Goal: Book appointment/travel/reservation

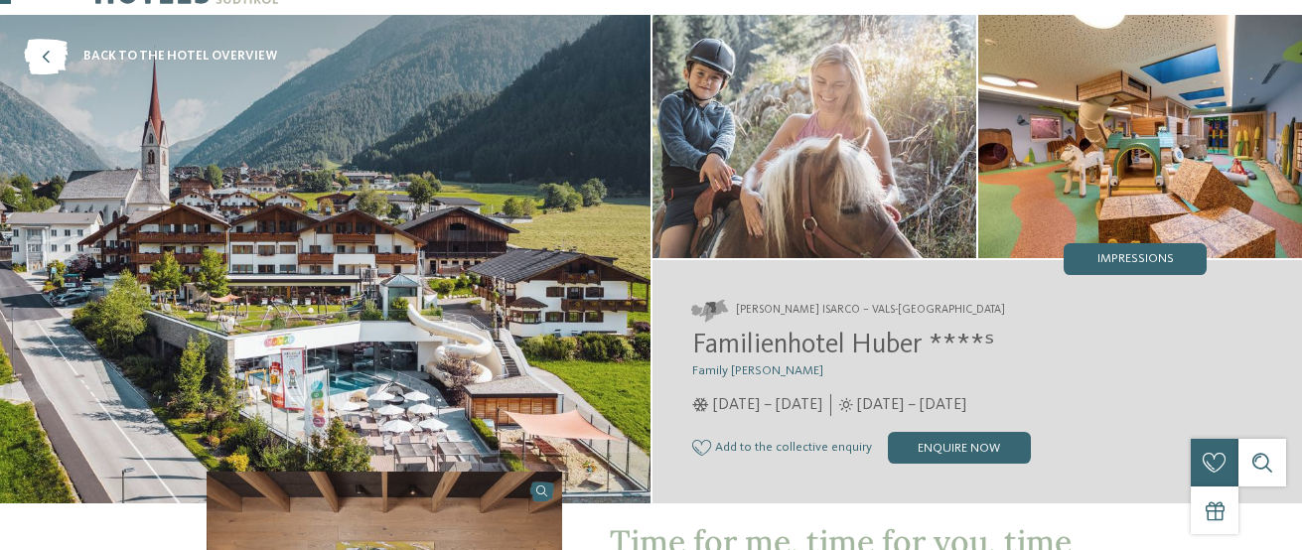
scroll to position [66, 0]
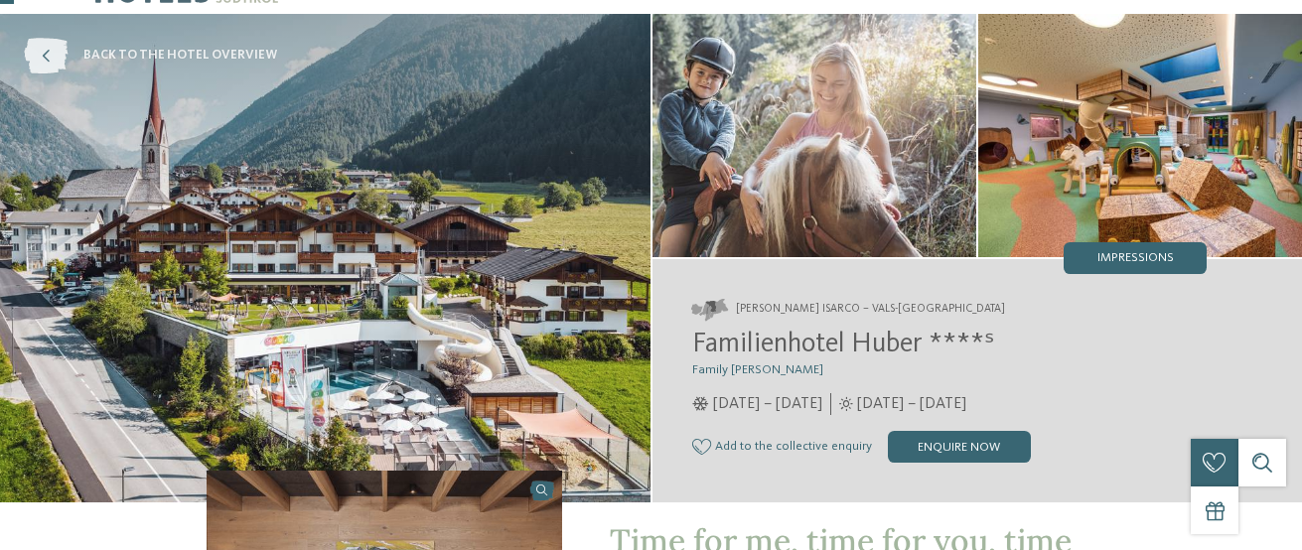
click at [45, 62] on icon at bounding box center [46, 56] width 44 height 36
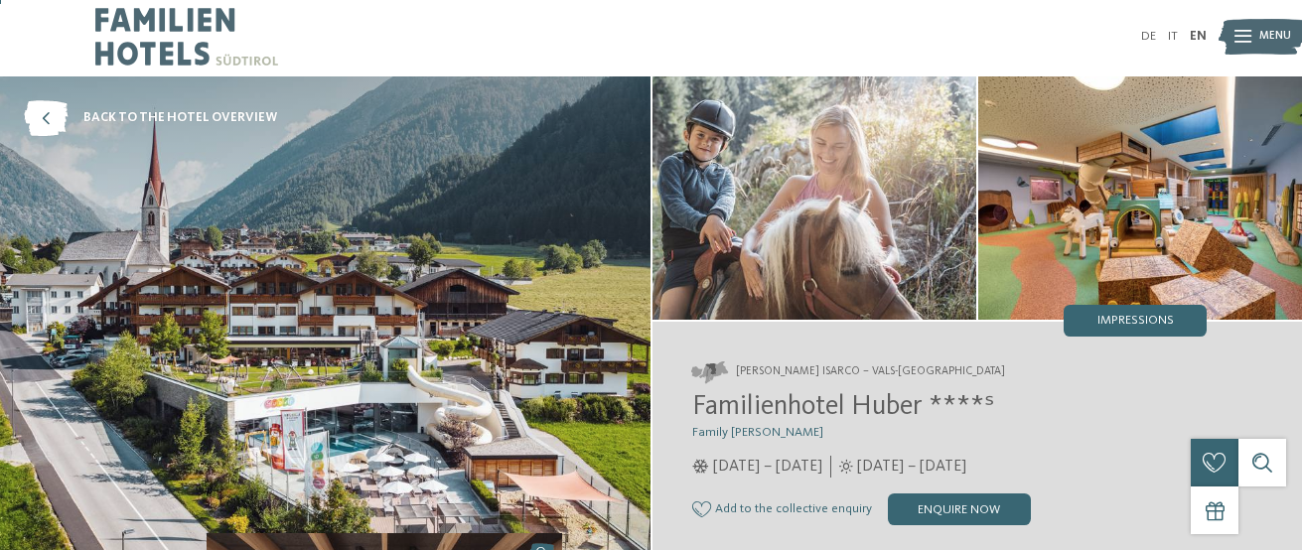
scroll to position [0, 0]
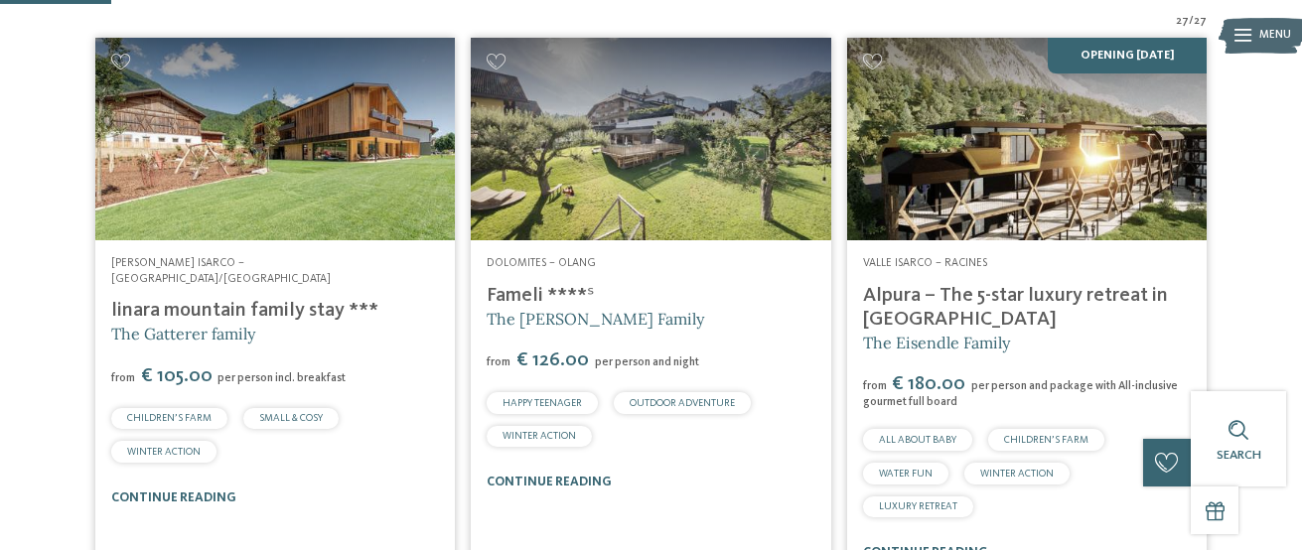
scroll to position [473, 0]
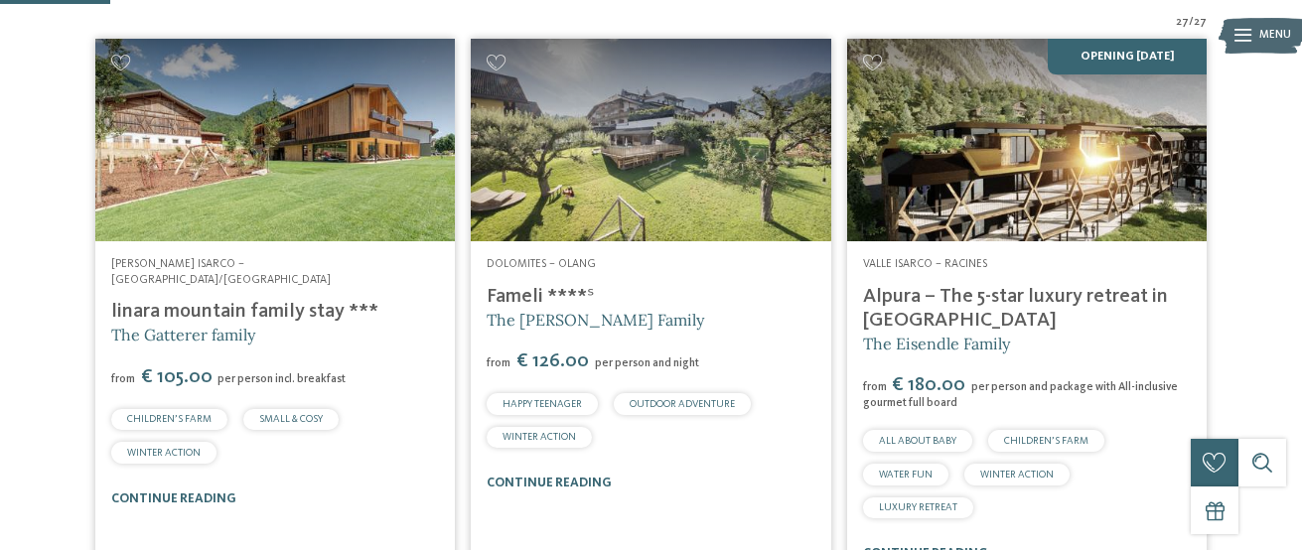
click at [535, 143] on img at bounding box center [651, 140] width 360 height 203
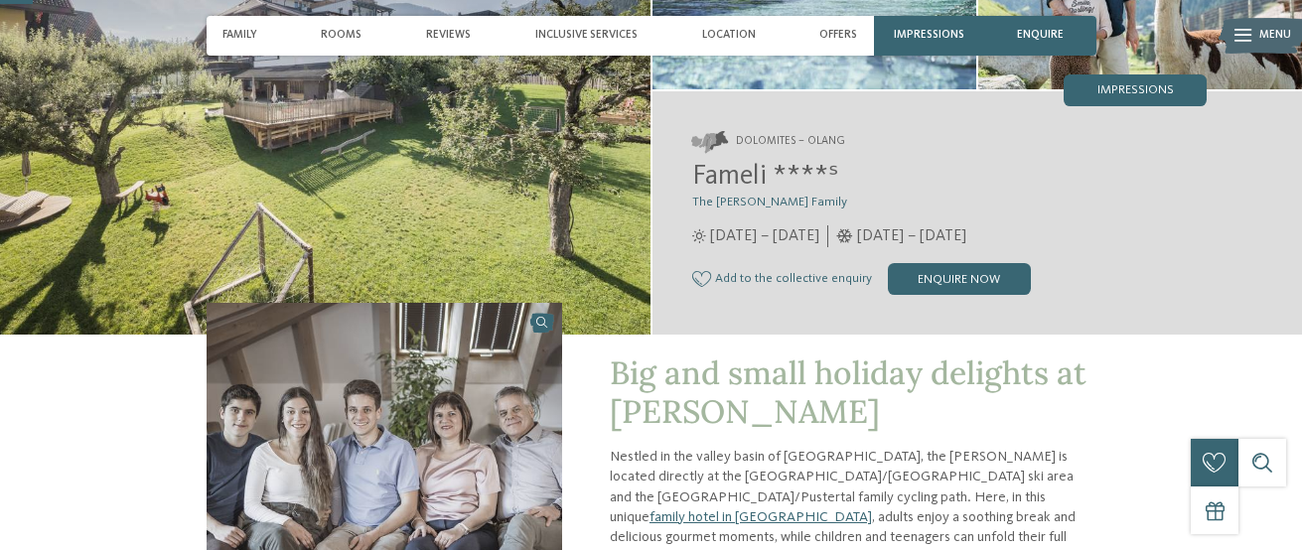
scroll to position [251, 0]
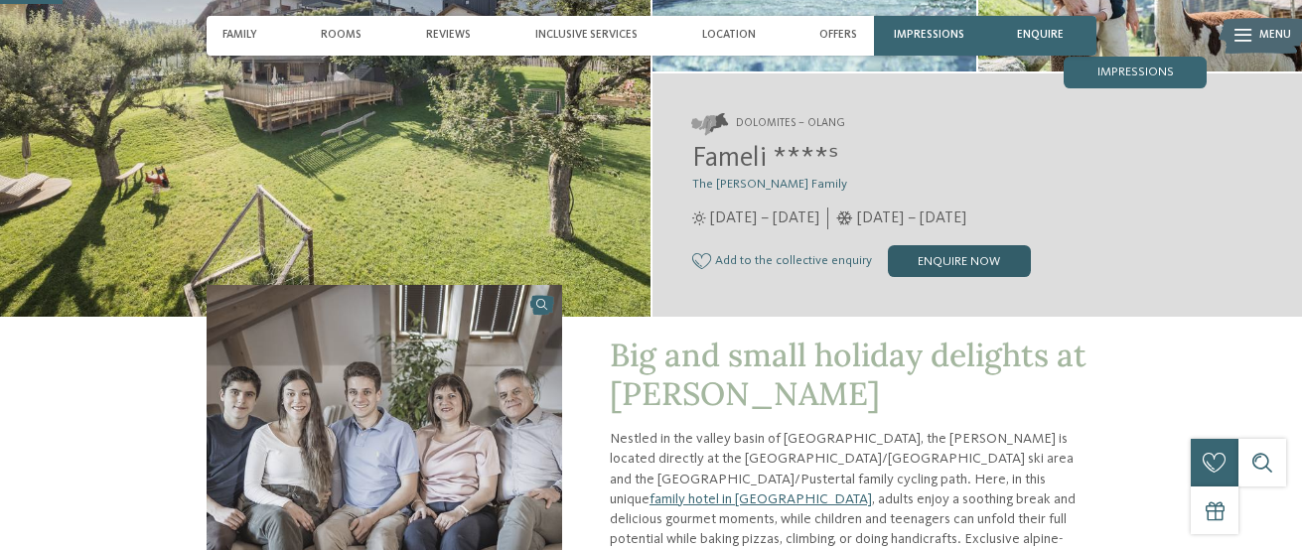
click at [988, 268] on div "enquire now" at bounding box center [959, 261] width 143 height 32
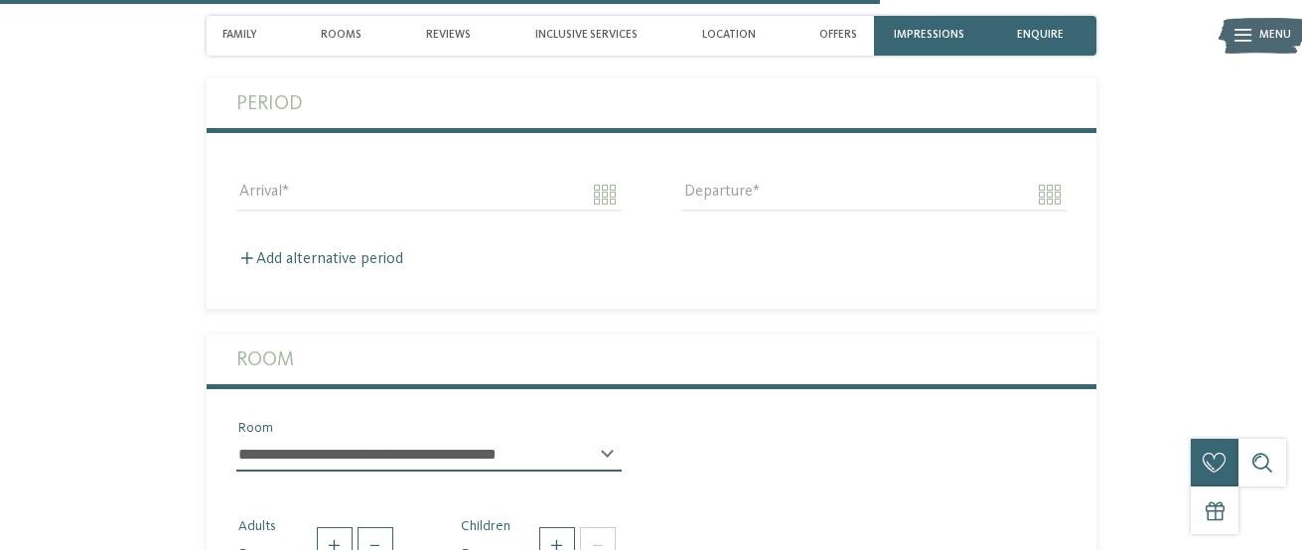
scroll to position [3590, 0]
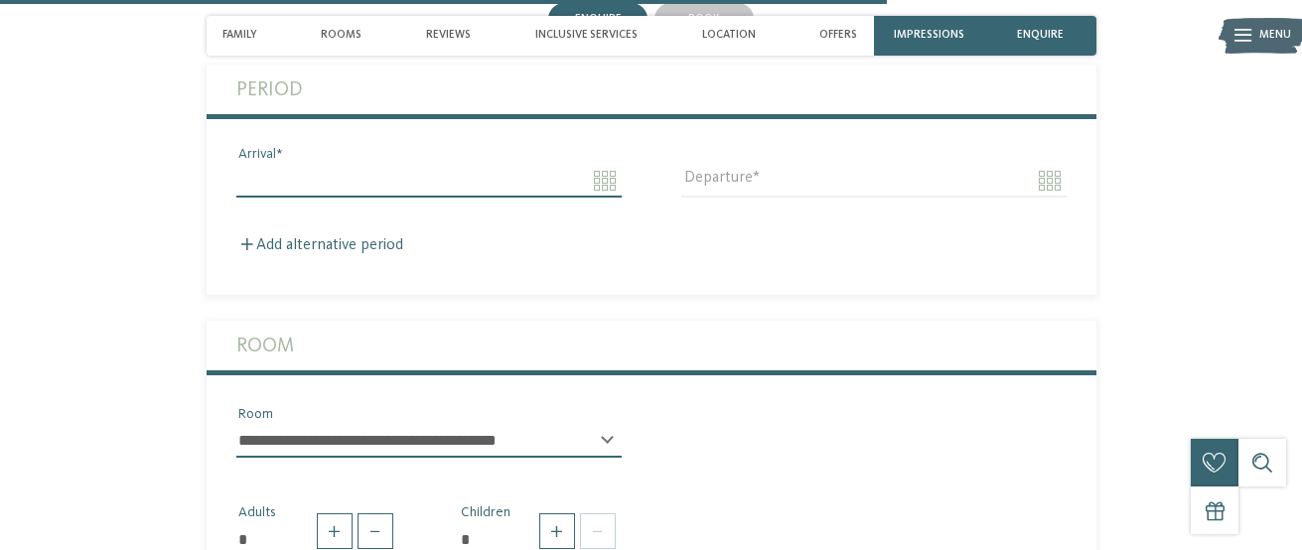
click at [608, 164] on input "Arrival" at bounding box center [428, 181] width 385 height 34
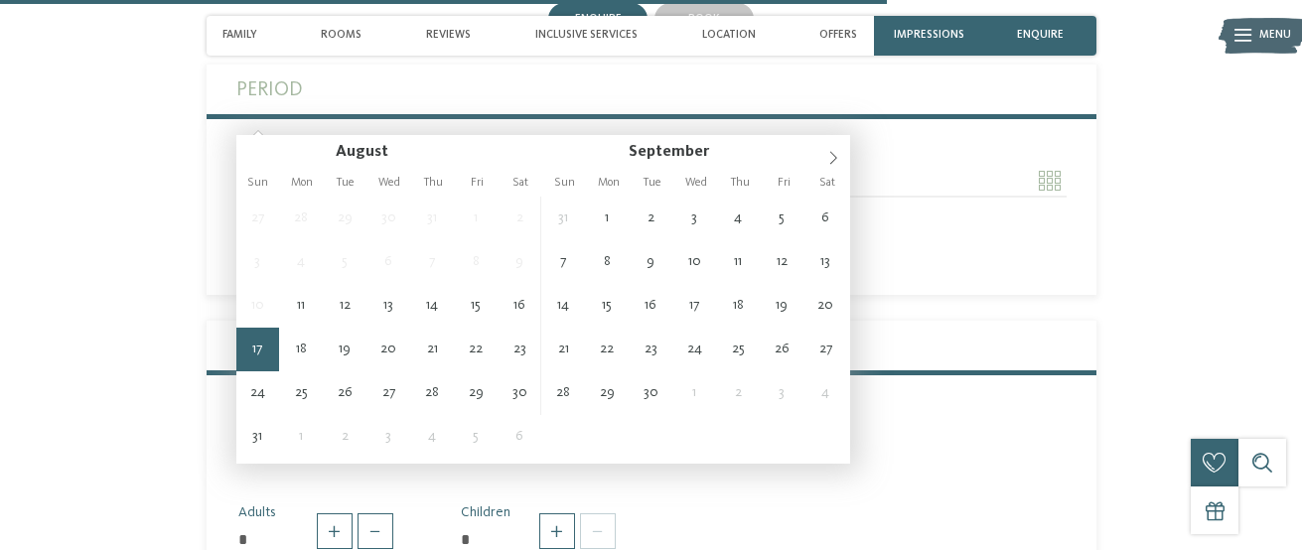
type input "**********"
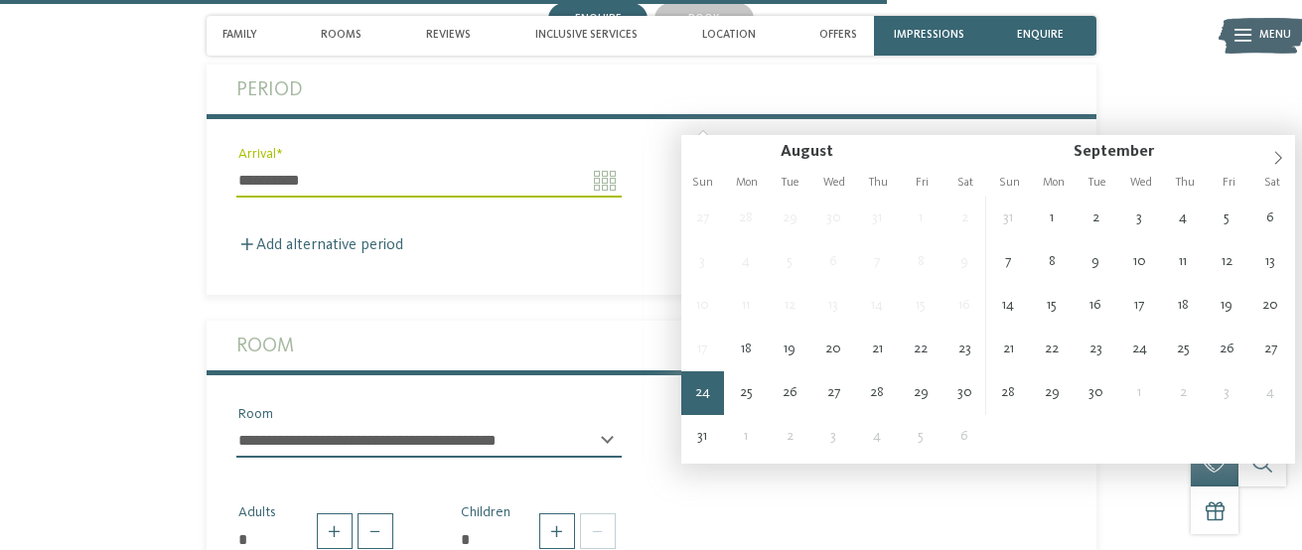
type input "**********"
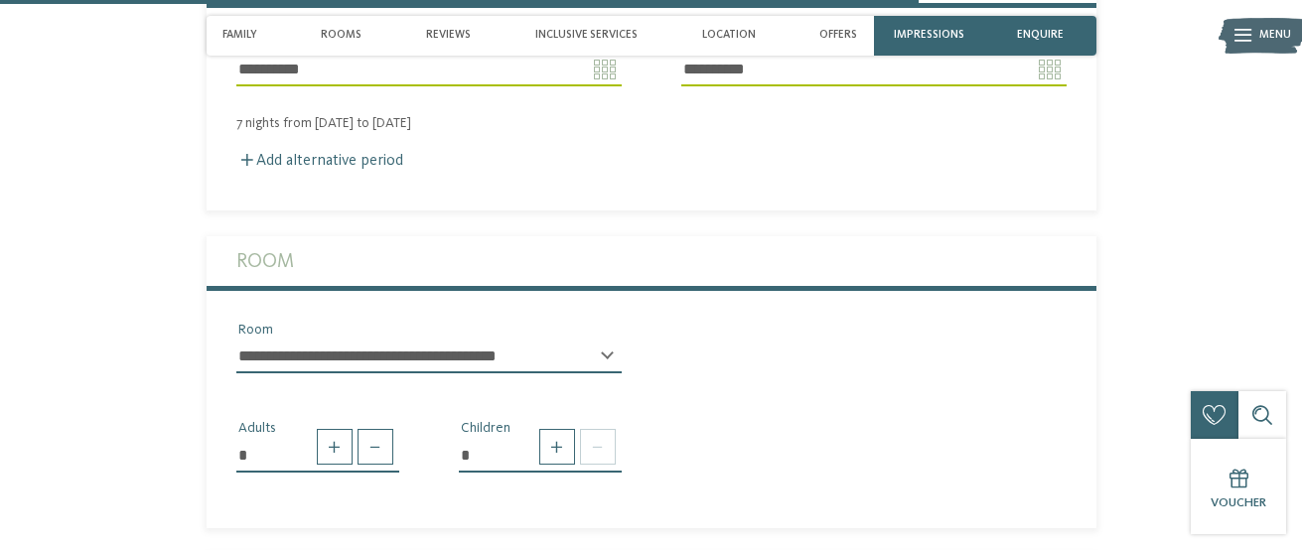
scroll to position [3784, 0]
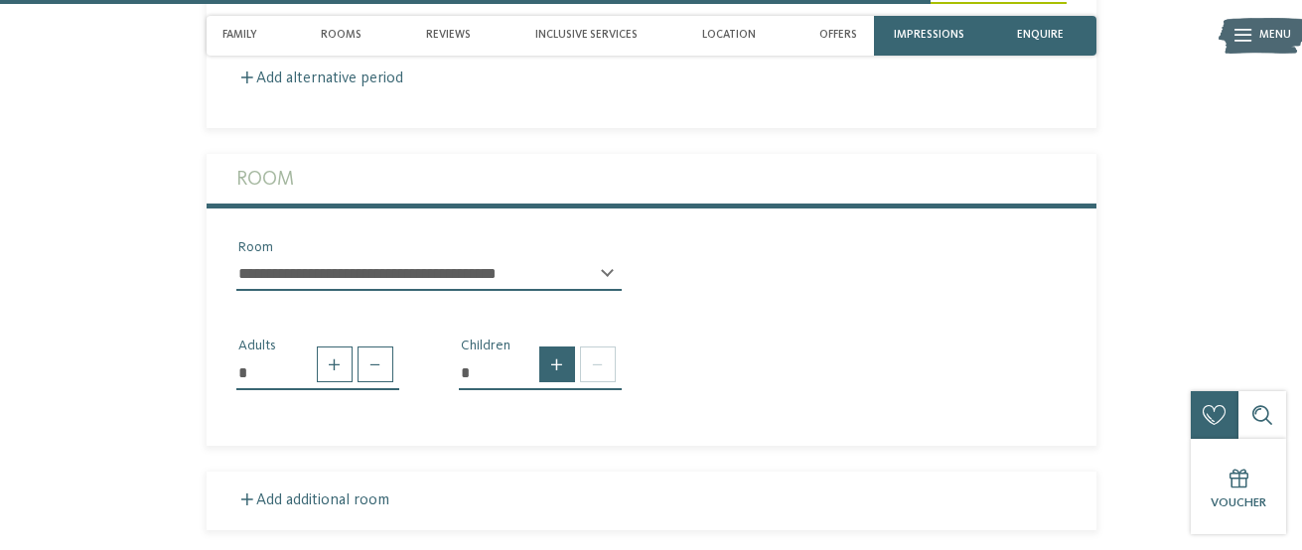
click at [556, 347] on span at bounding box center [557, 365] width 36 height 36
type input "*"
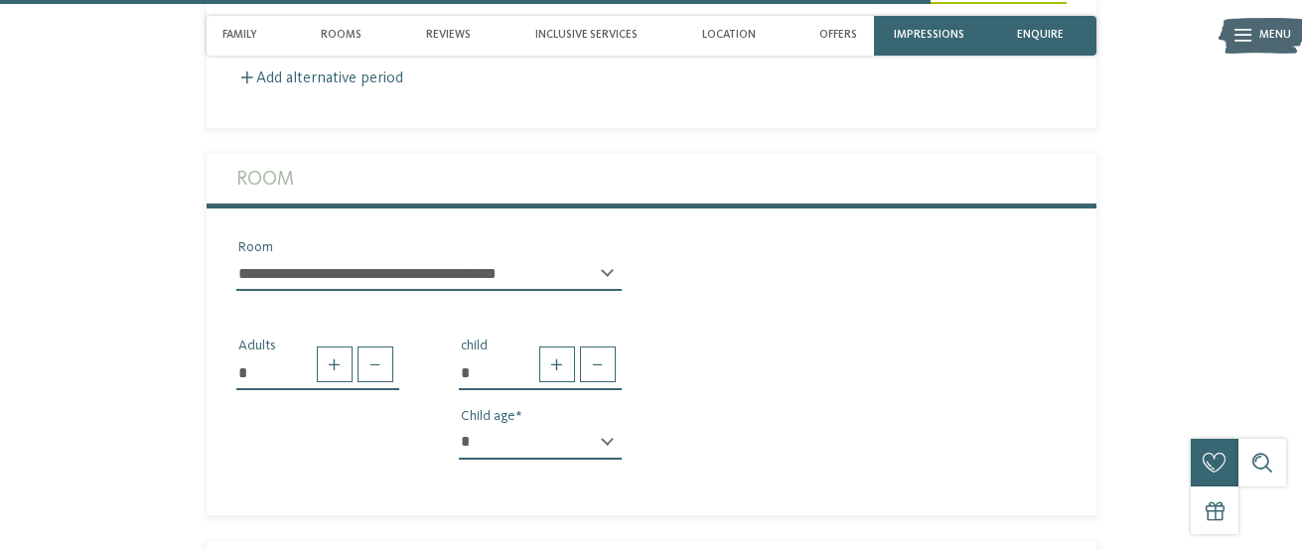
click at [605, 426] on div "* * * * * * * * * * * ** ** ** ** ** ** ** ** Child age" at bounding box center [540, 451] width 163 height 50
click at [556, 426] on select "* * * * * * * * * * * ** ** ** ** ** ** ** **" at bounding box center [540, 443] width 163 height 34
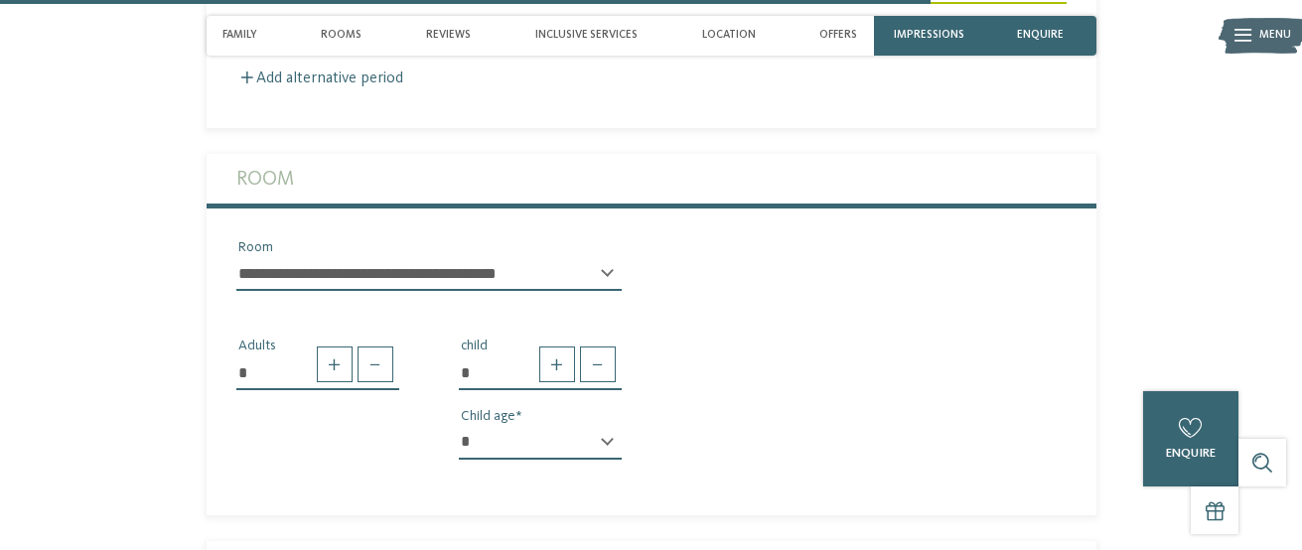
select select "*"
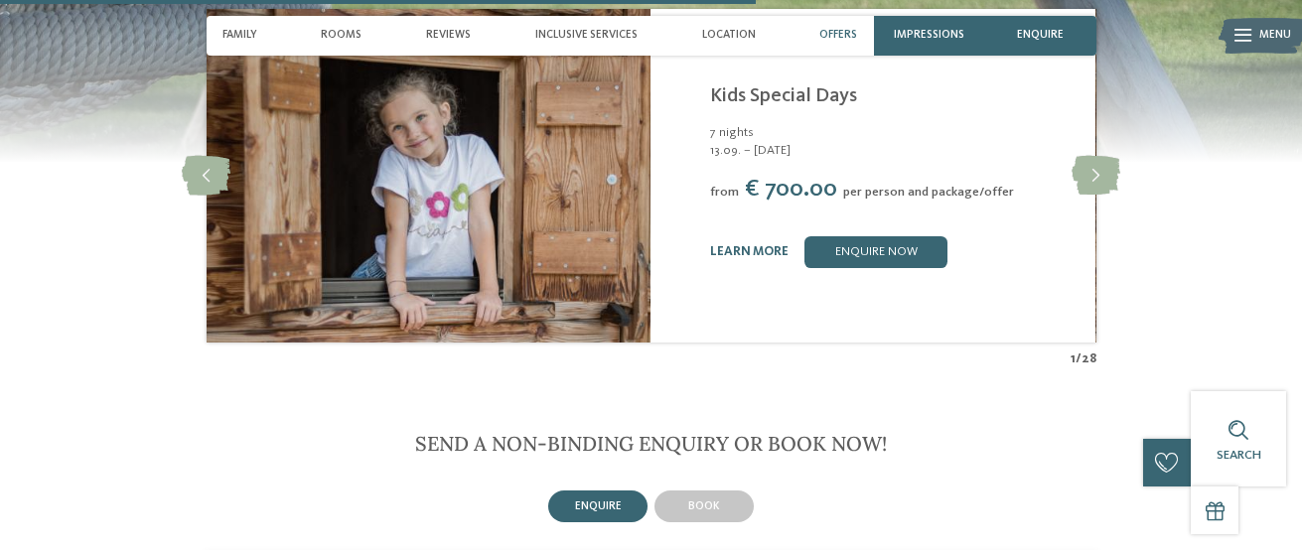
scroll to position [3208, 0]
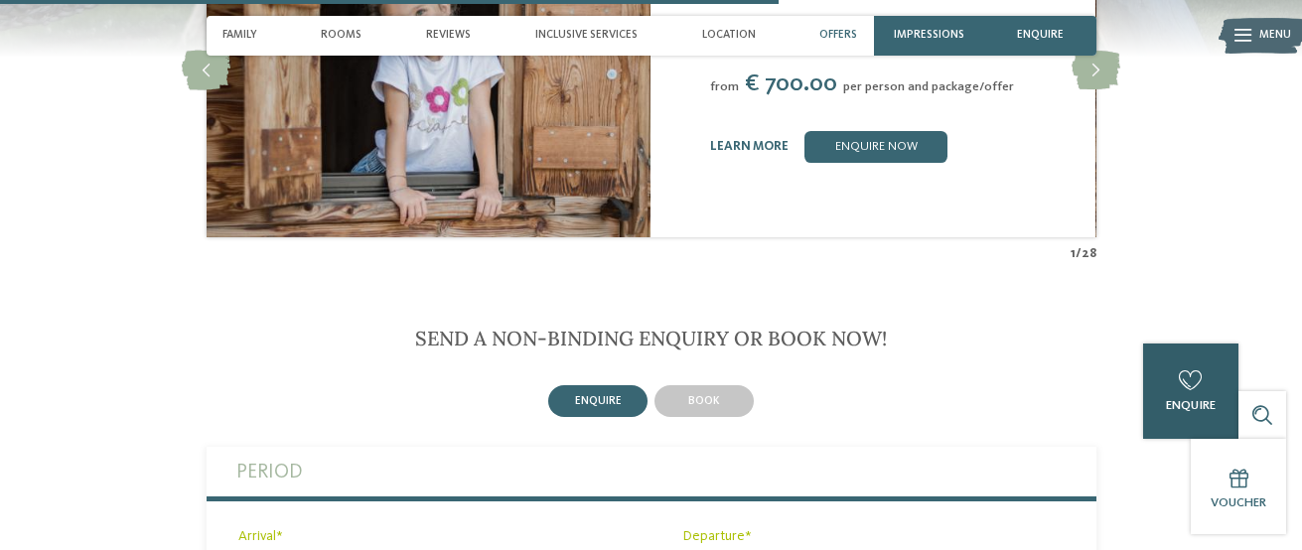
click at [1201, 420] on div "0 enquire 0 of 5 hotels added to the request enquire now" at bounding box center [1190, 391] width 95 height 95
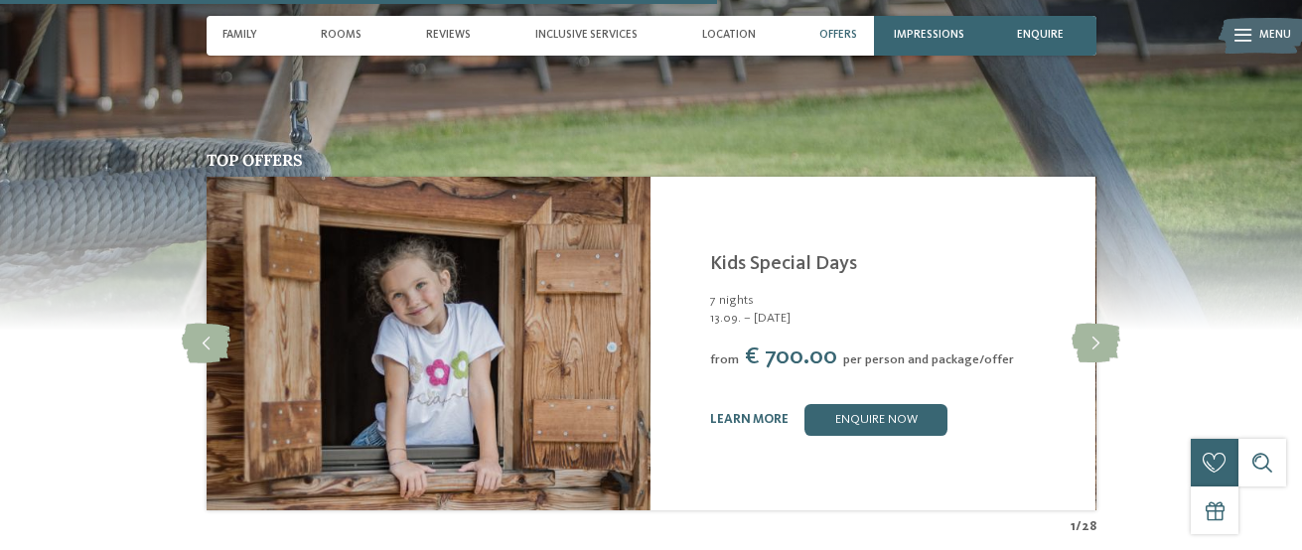
scroll to position [2905, 0]
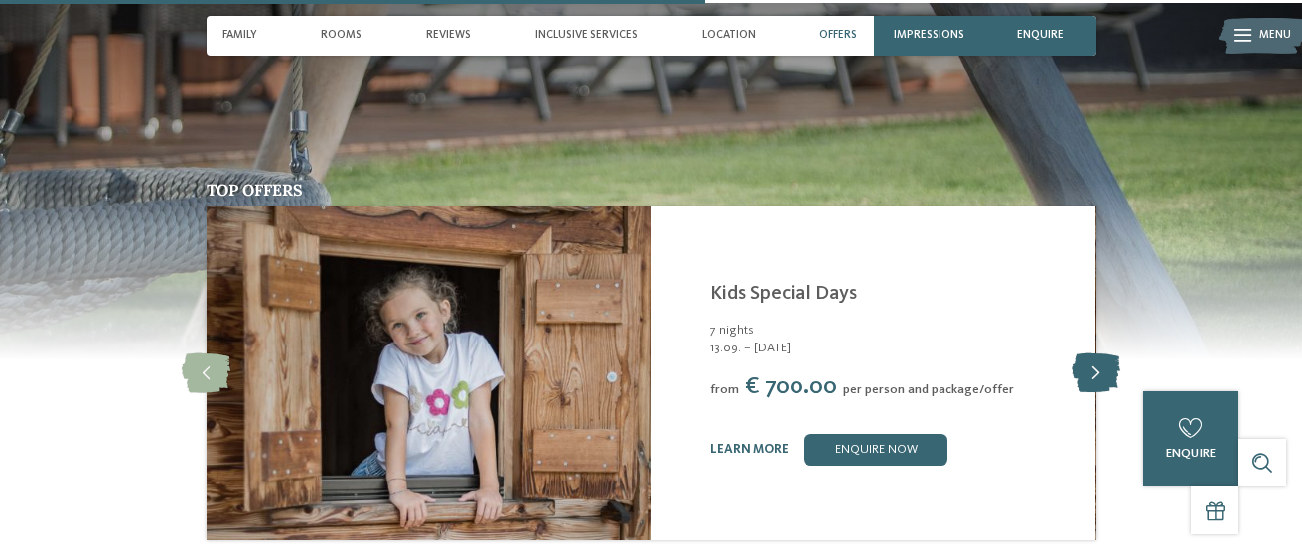
click at [1082, 354] on icon at bounding box center [1096, 374] width 49 height 40
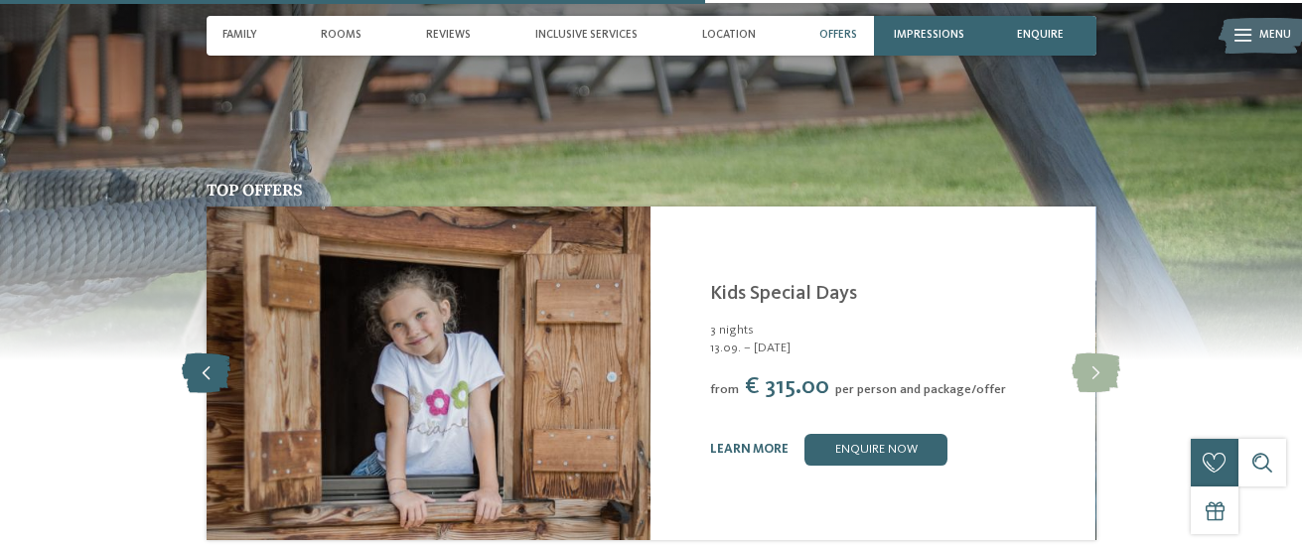
click at [205, 354] on icon at bounding box center [206, 374] width 49 height 40
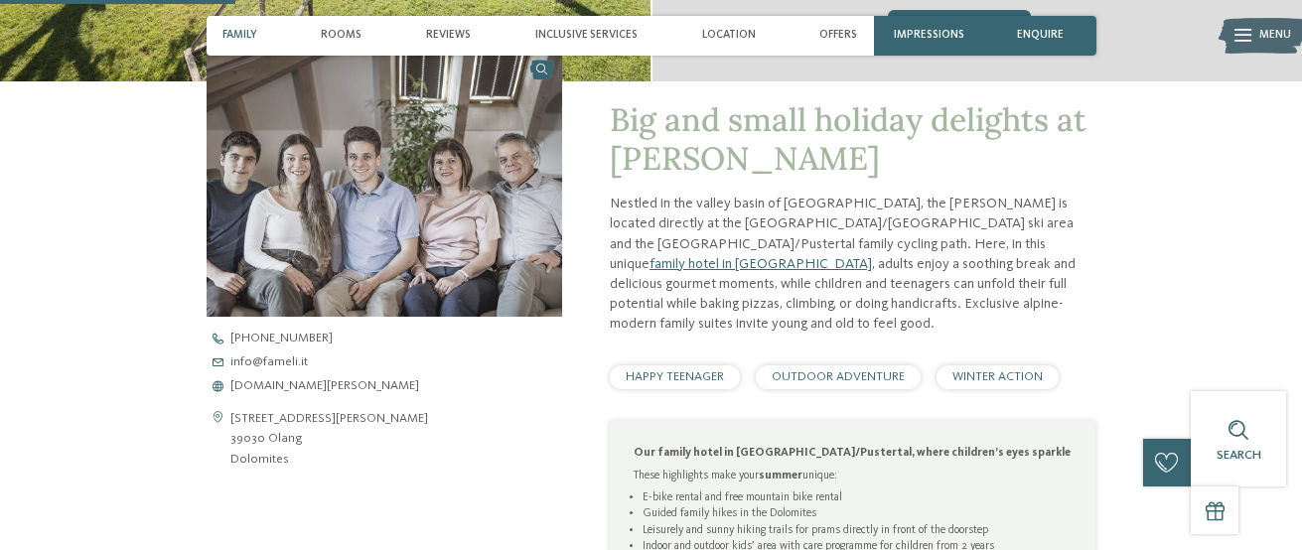
scroll to position [0, 0]
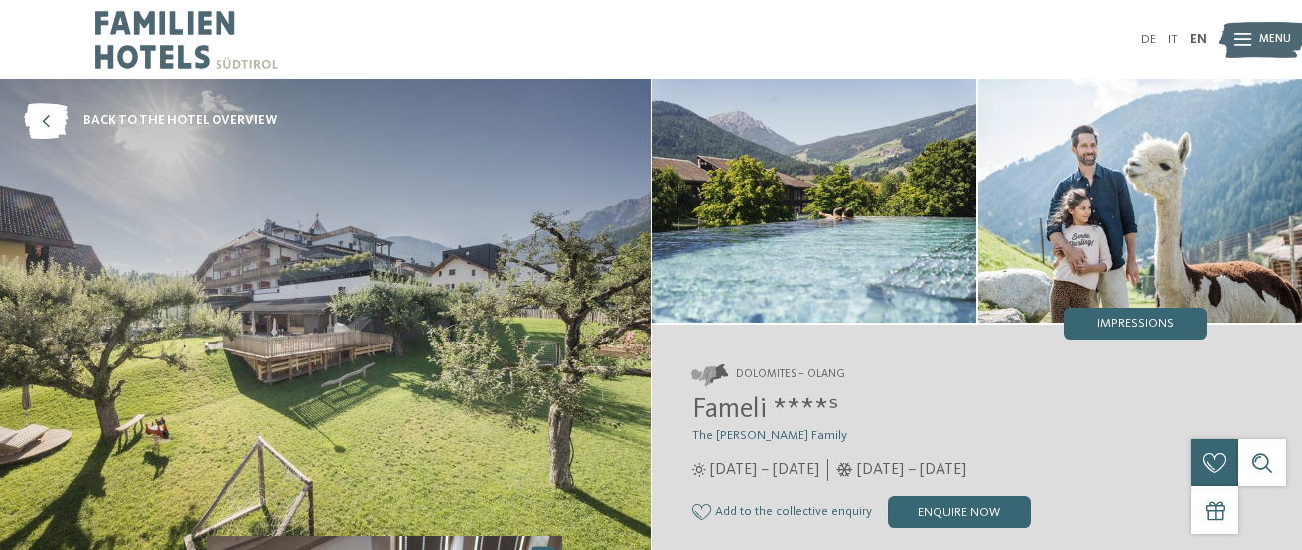
click at [794, 179] on img at bounding box center [815, 200] width 324 height 243
